Goal: Use online tool/utility: Use online tool/utility

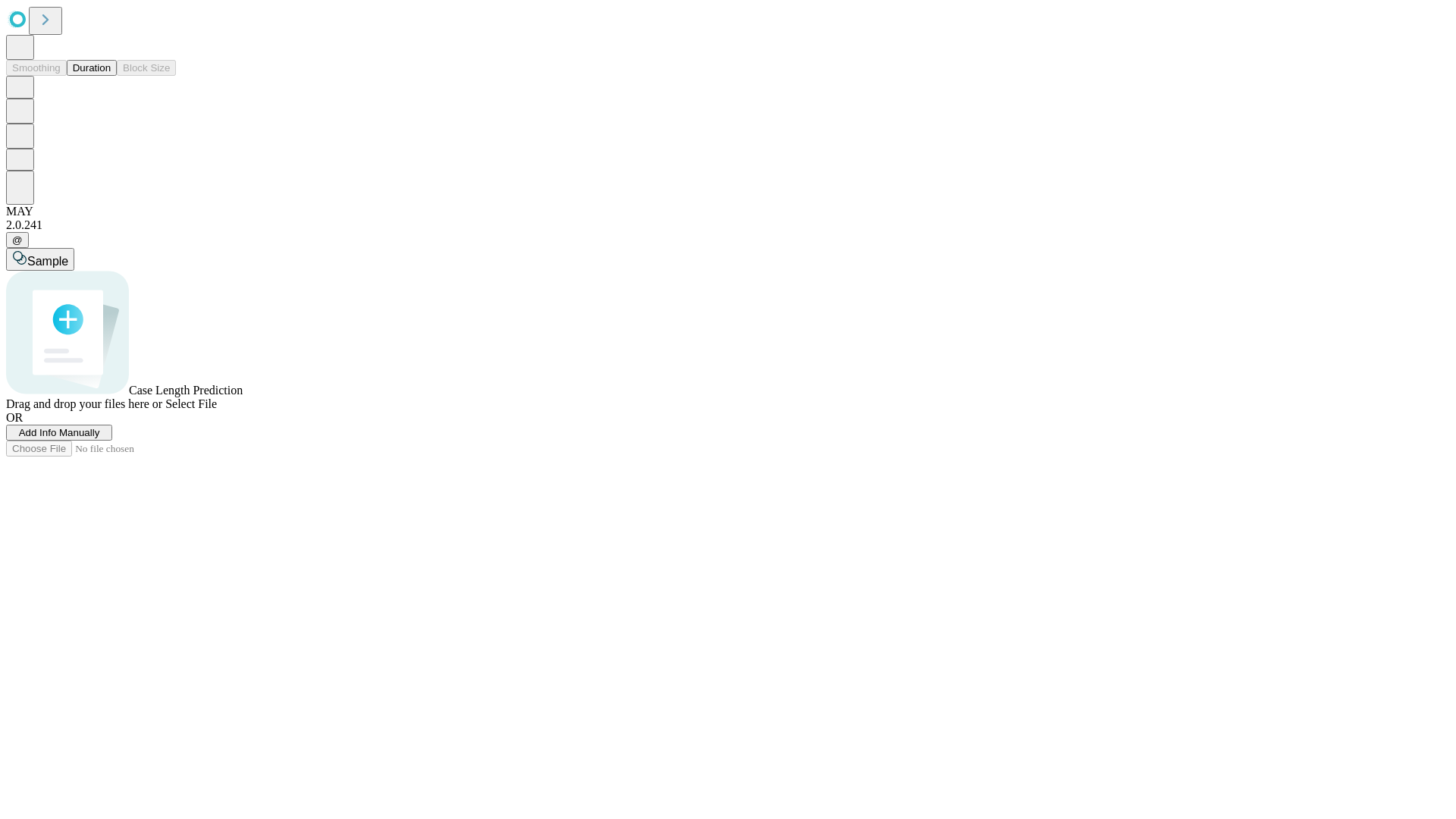
click at [110, 76] on button "Duration" at bounding box center [91, 67] width 50 height 16
click at [100, 438] on span "Add Info Manually" at bounding box center [59, 432] width 81 height 11
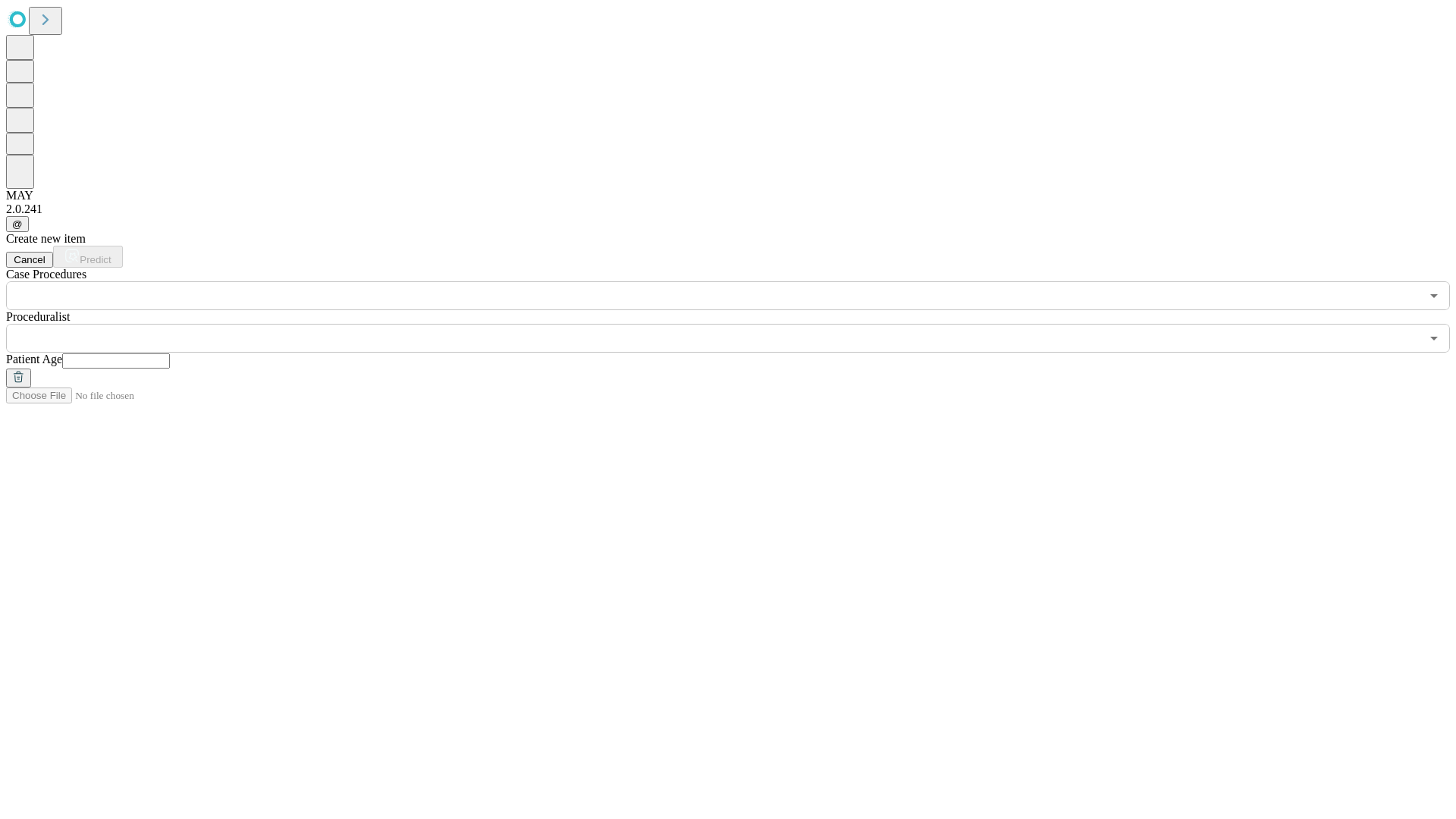
click at [170, 353] on input "text" at bounding box center [116, 361] width 108 height 16
type input "**"
click at [739, 324] on input "text" at bounding box center [713, 338] width 1414 height 28
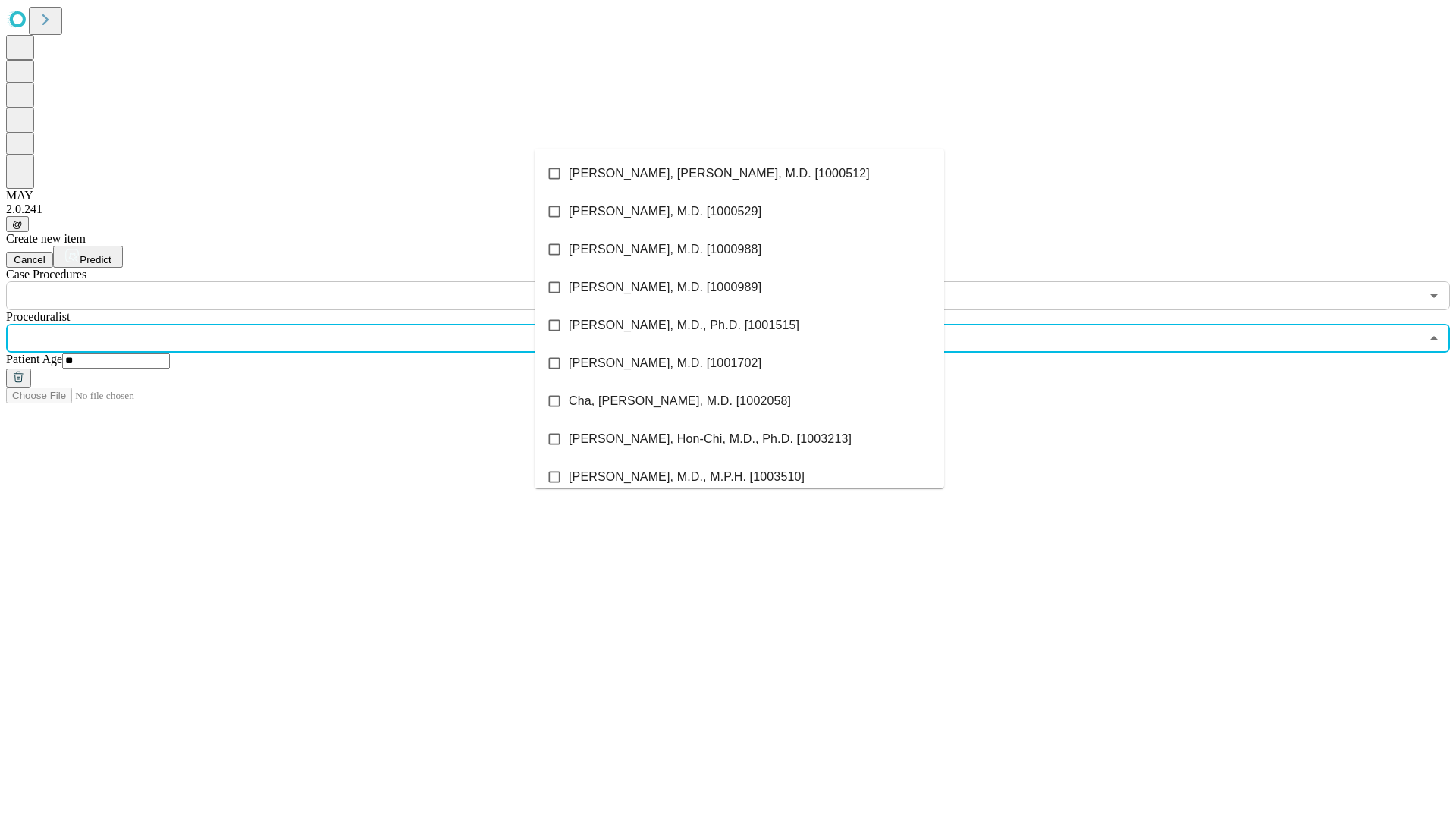
click at [740, 173] on li "[PERSON_NAME], [PERSON_NAME], M.D. [1000512]" at bounding box center [739, 173] width 409 height 38
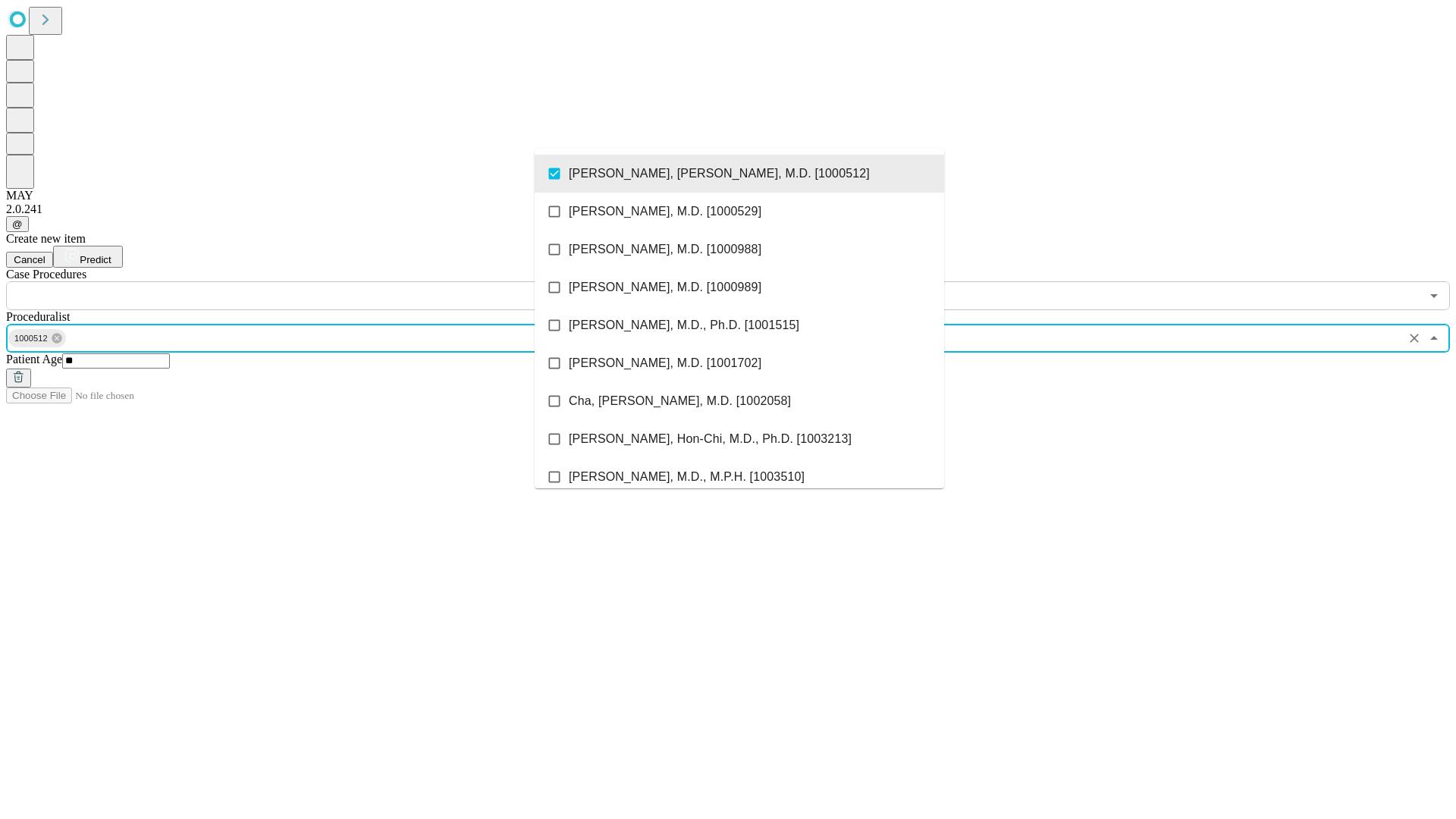
click at [318, 281] on input "text" at bounding box center [713, 295] width 1414 height 28
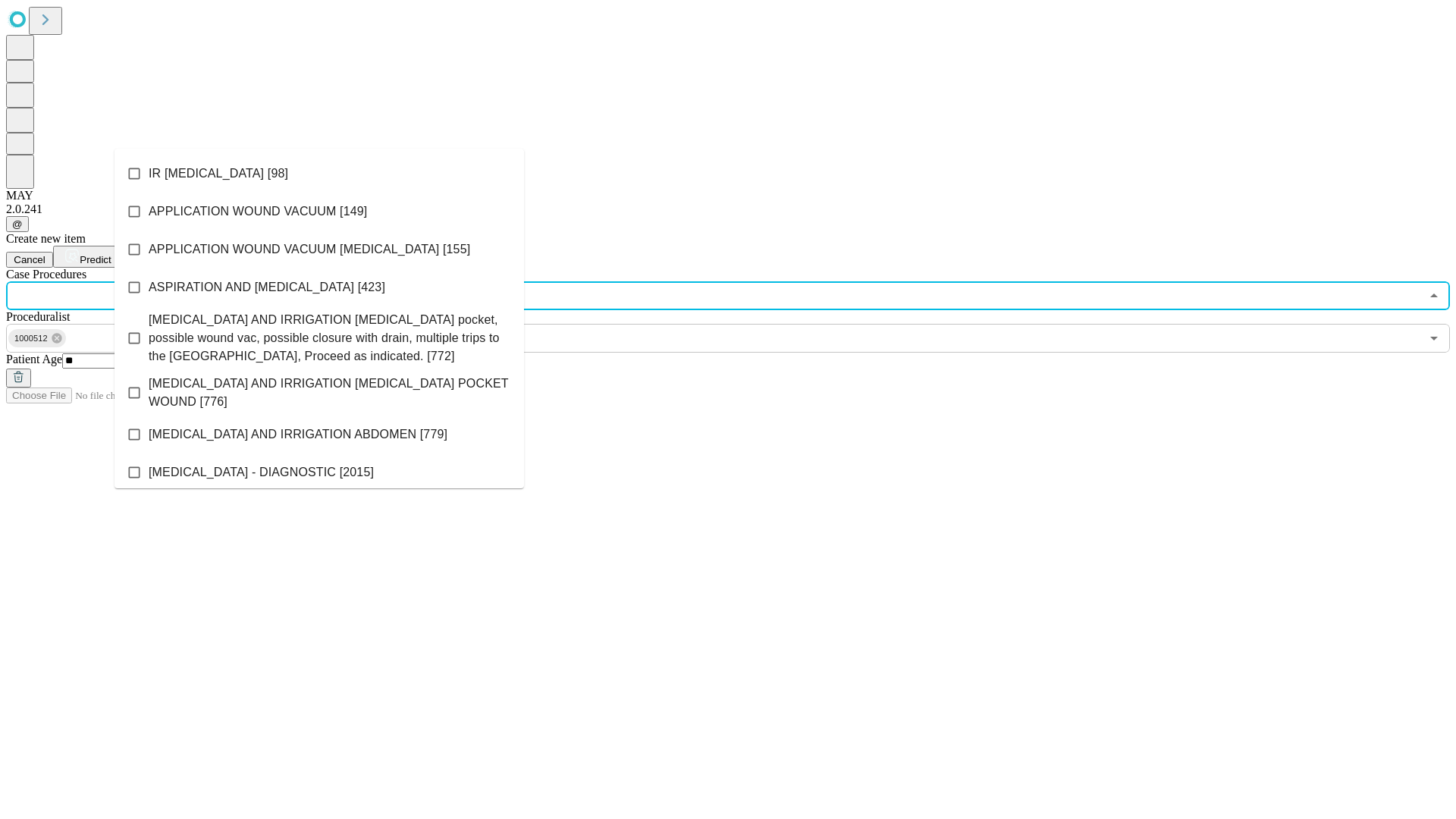
click at [319, 173] on li "IR [MEDICAL_DATA] [98]" at bounding box center [319, 173] width 409 height 38
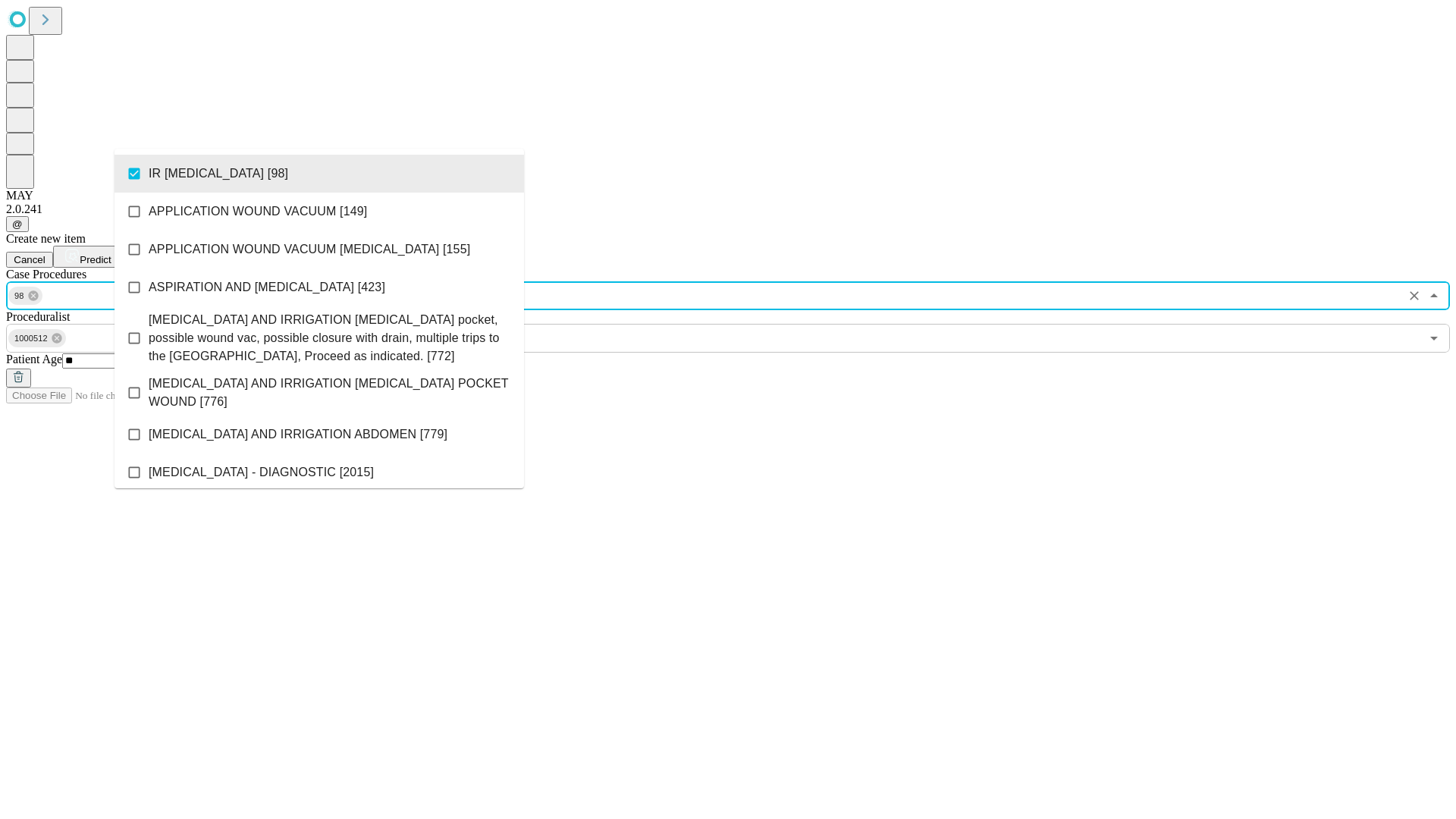
click at [110, 254] on span "Predict" at bounding box center [95, 259] width 31 height 11
